Goal: Information Seeking & Learning: Learn about a topic

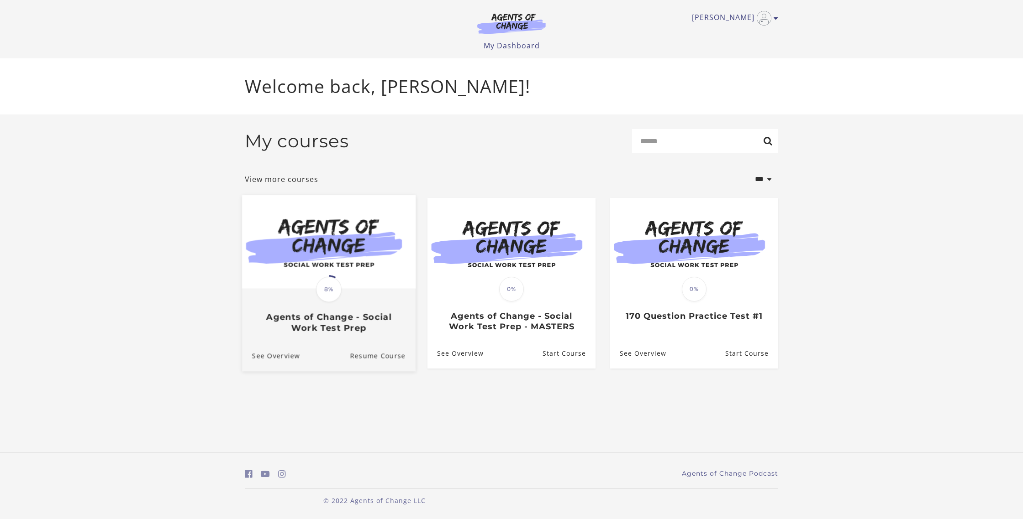
click at [374, 325] on h3 "Agents of Change - Social Work Test Prep" at bounding box center [328, 322] width 153 height 21
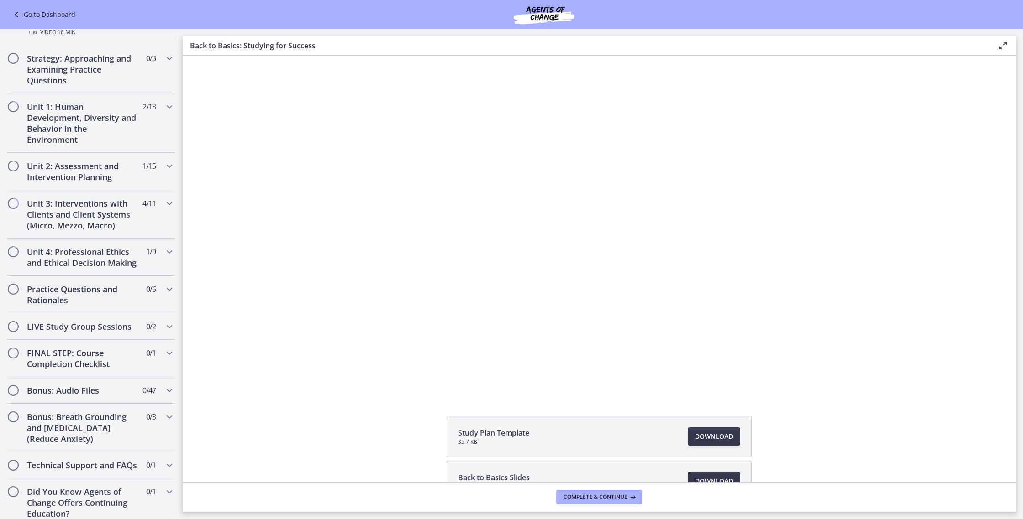
scroll to position [561, 0]
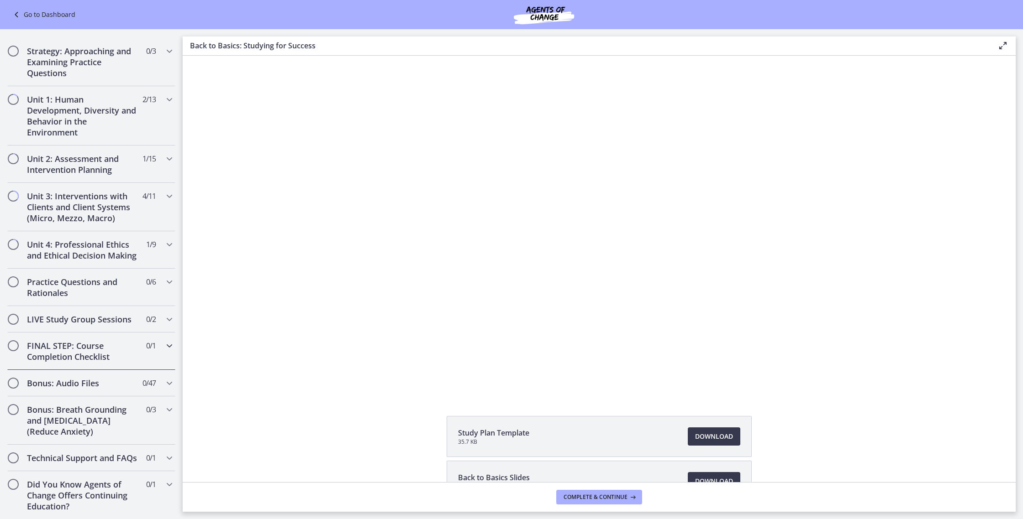
click at [96, 357] on h2 "FINAL STEP: Course Completion Checklist" at bounding box center [82, 352] width 111 height 22
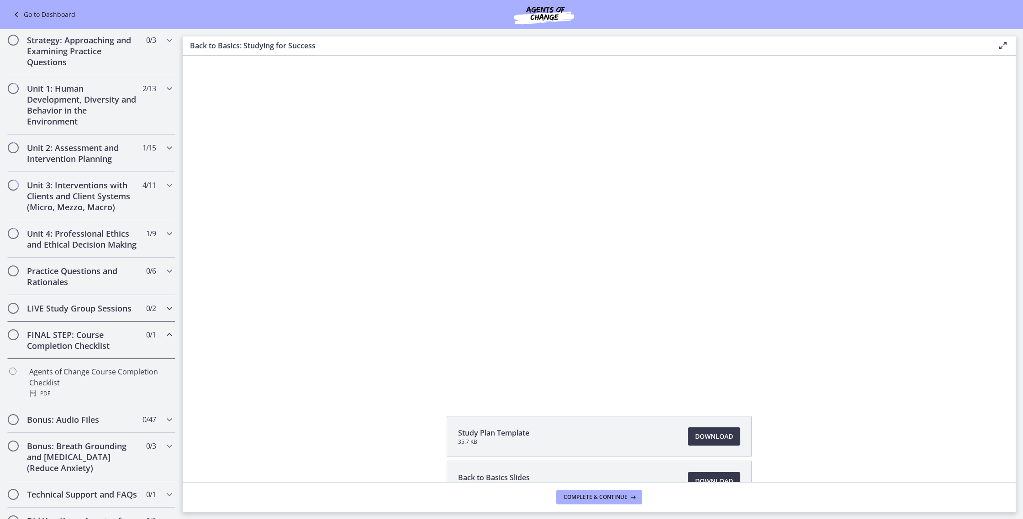
click at [98, 315] on div "LIVE Study Group Sessions 0 / 2 Completed" at bounding box center [91, 308] width 168 height 26
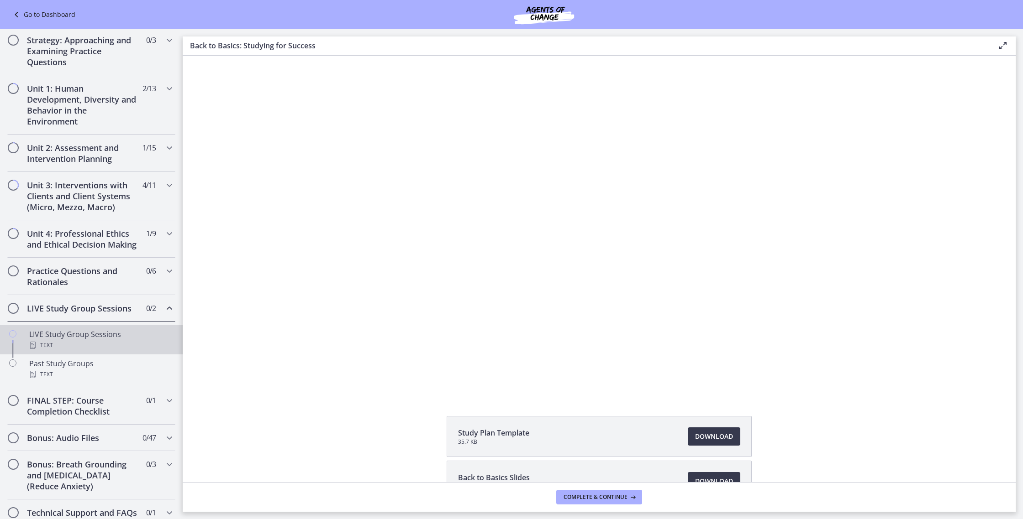
click at [97, 340] on div "Text" at bounding box center [100, 345] width 142 height 11
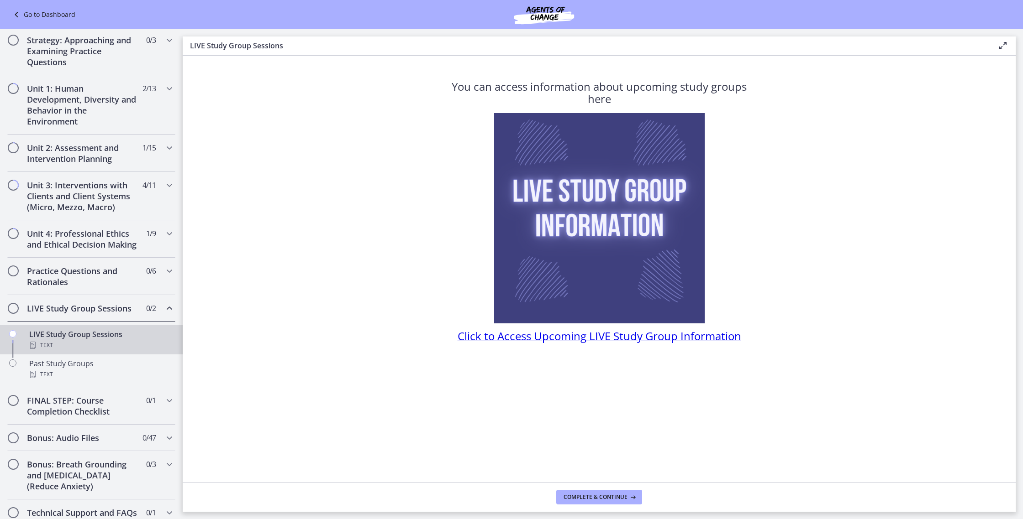
click at [720, 378] on div "You can access information about upcoming study groups here Click to Access Upc…" at bounding box center [599, 278] width 320 height 409
click at [621, 501] on button "Complete & continue" at bounding box center [599, 497] width 86 height 15
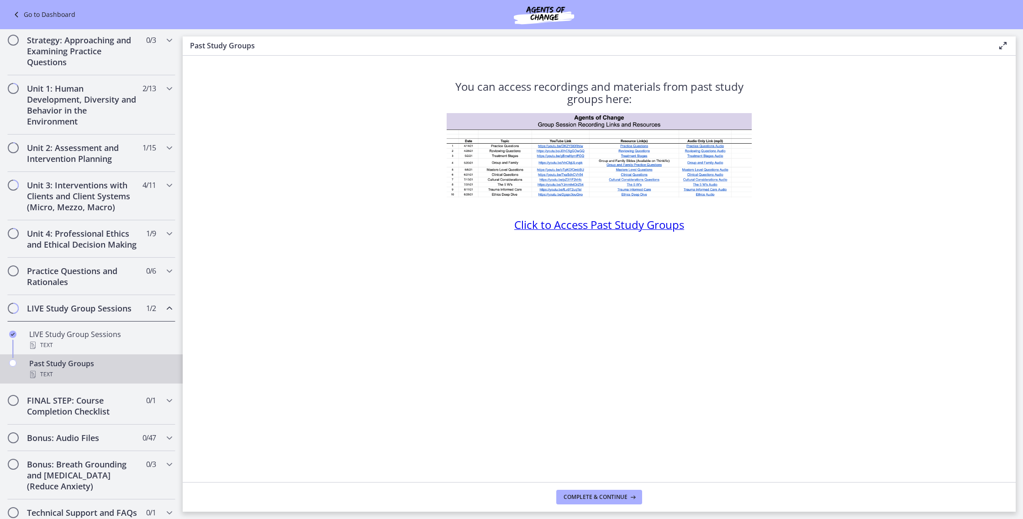
click at [606, 227] on span "Click to Access Past Study Groups" at bounding box center [599, 224] width 170 height 15
